Goal: Information Seeking & Learning: Learn about a topic

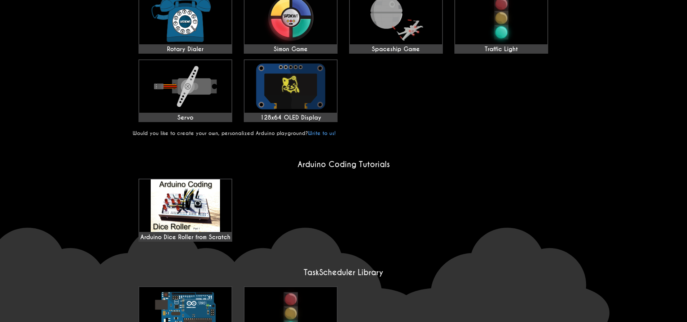
scroll to position [503, 0]
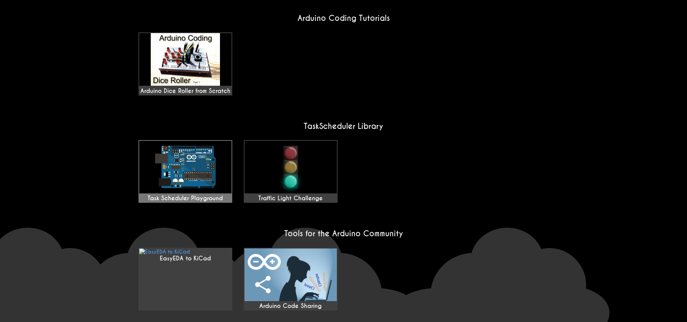
click at [196, 142] on img at bounding box center [185, 167] width 92 height 53
click at [274, 249] on img at bounding box center [290, 275] width 92 height 53
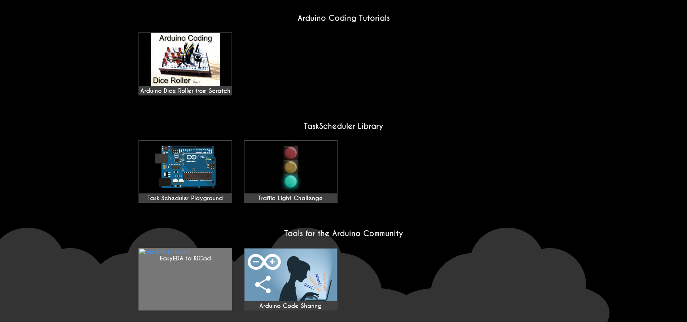
click at [173, 248] on link "EasyEDA to KiCad" at bounding box center [185, 279] width 94 height 63
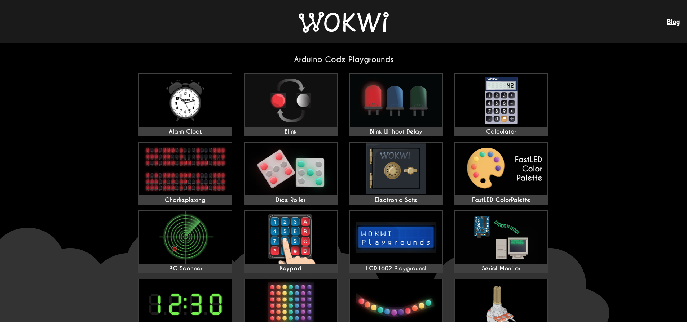
scroll to position [1, 0]
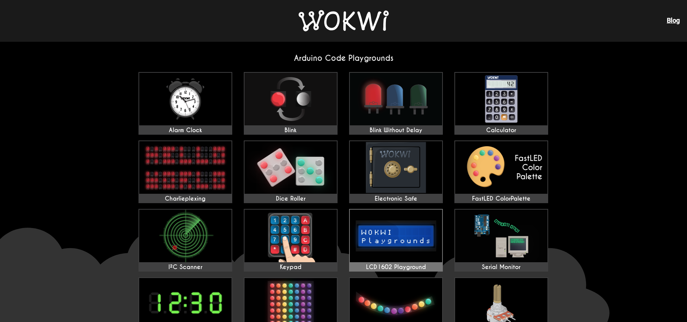
click at [385, 219] on img at bounding box center [396, 236] width 92 height 53
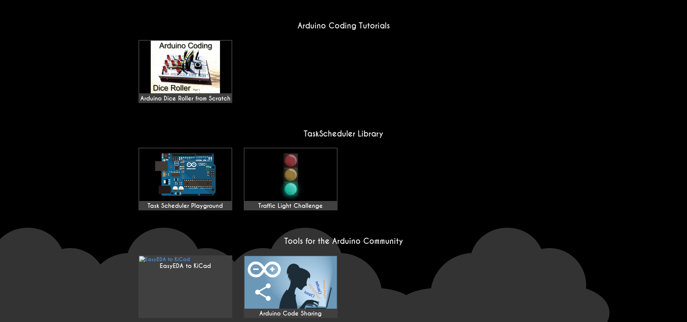
scroll to position [503, 0]
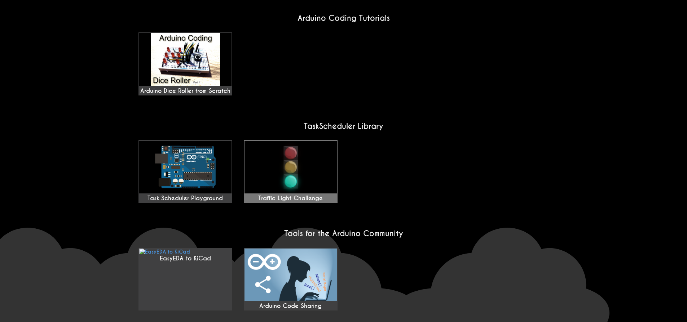
click at [276, 195] on div "Traffic Light Challenge" at bounding box center [290, 198] width 92 height 7
click at [182, 142] on img at bounding box center [185, 167] width 92 height 53
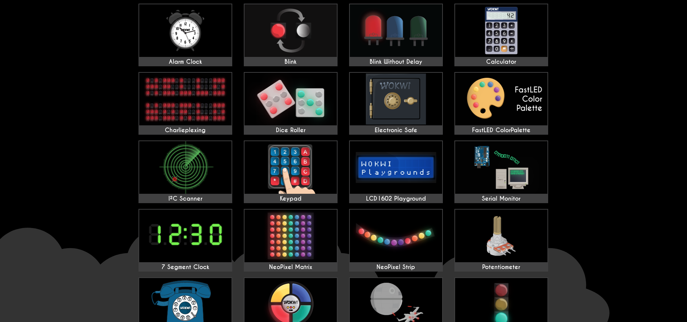
scroll to position [0, 0]
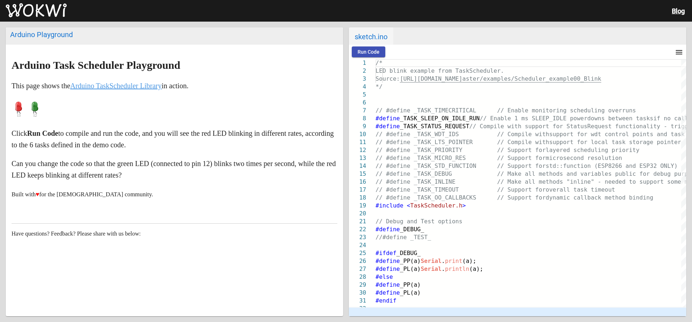
drag, startPoint x: 37, startPoint y: 108, endPoint x: 28, endPoint y: 108, distance: 8.3
click at [28, 108] on icon at bounding box center [35, 108] width 14 height 18
